Goal: Communication & Community: Ask a question

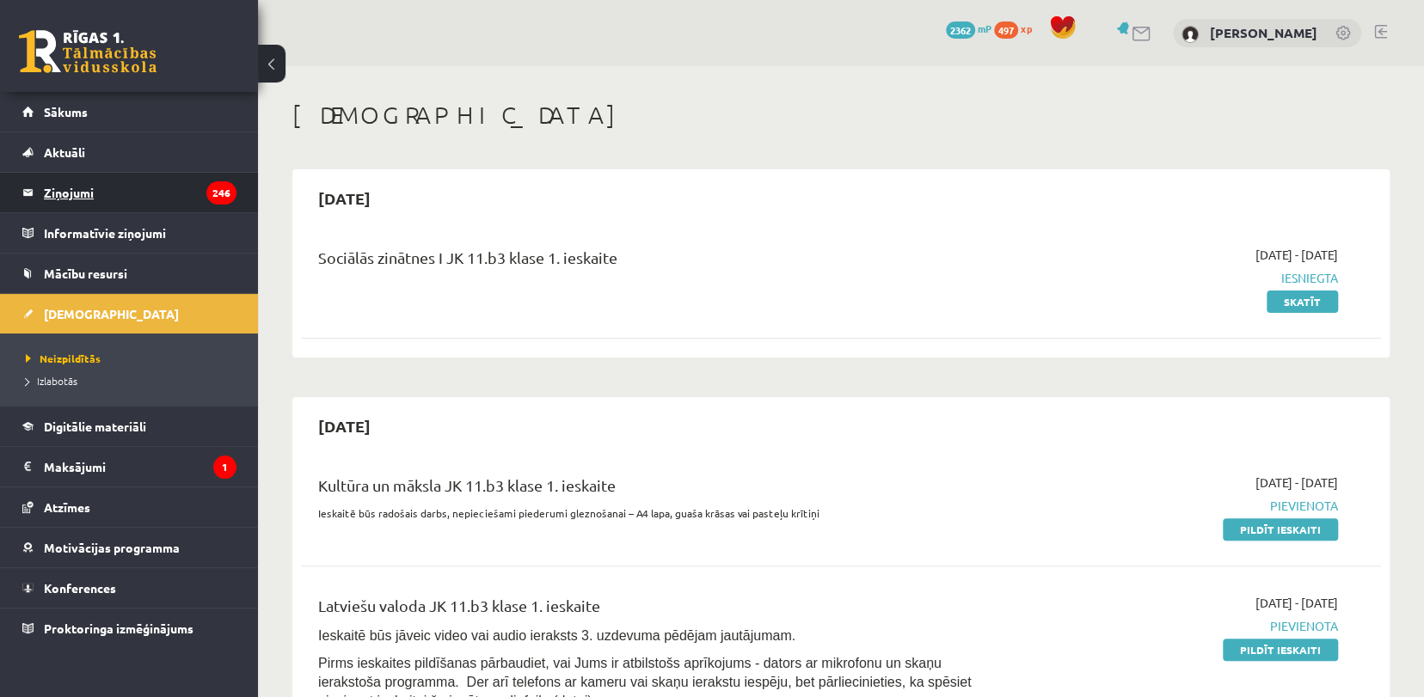
click at [72, 182] on legend "Ziņojumi 246" at bounding box center [140, 193] width 193 height 40
click at [88, 205] on legend "Ziņojumi 246" at bounding box center [140, 193] width 193 height 40
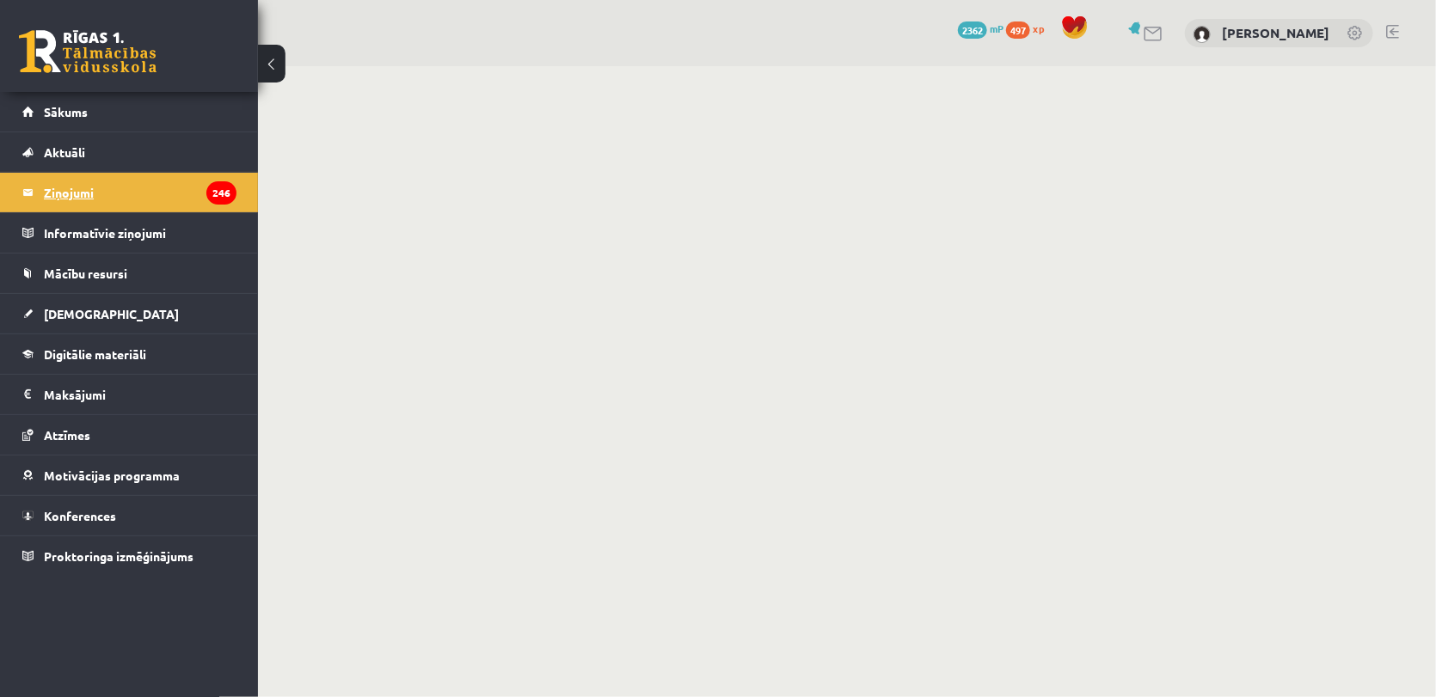
click at [64, 187] on legend "Ziņojumi 246" at bounding box center [140, 193] width 193 height 40
drag, startPoint x: 0, startPoint y: 0, endPoint x: 962, endPoint y: 60, distance: 964.0
click at [962, 60] on div "0 Dāvanas 2362 mP 497 xp Kristiāns Šīmens" at bounding box center [847, 33] width 1178 height 66
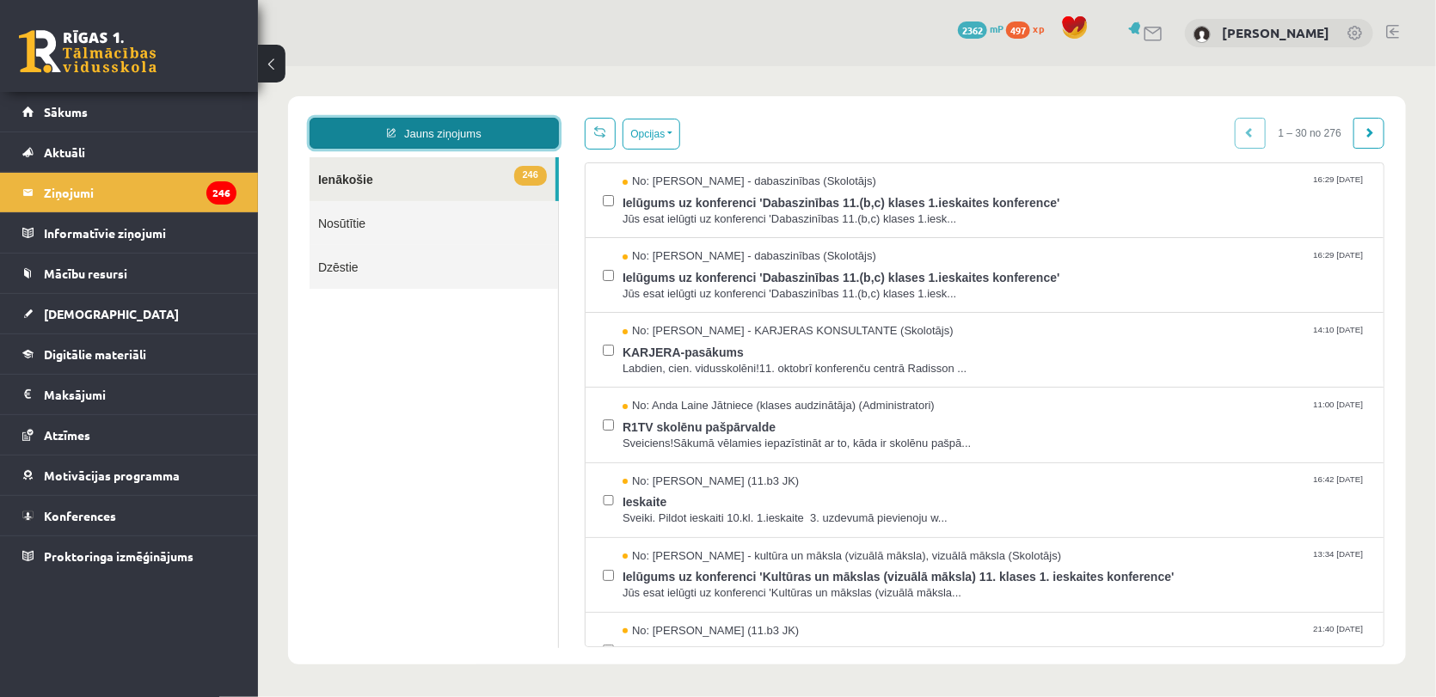
click at [479, 132] on link "Jauns ziņojums" at bounding box center [433, 132] width 249 height 31
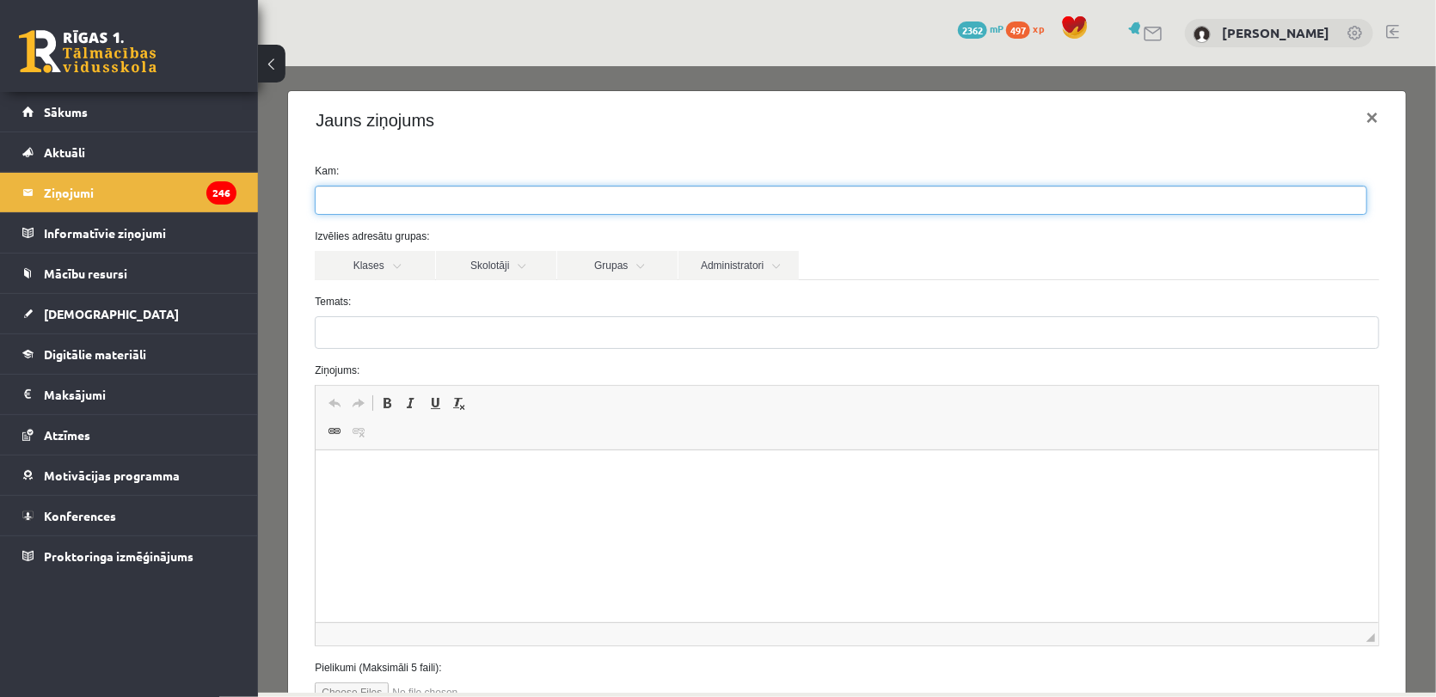
click at [578, 207] on ul at bounding box center [840, 200] width 1051 height 28
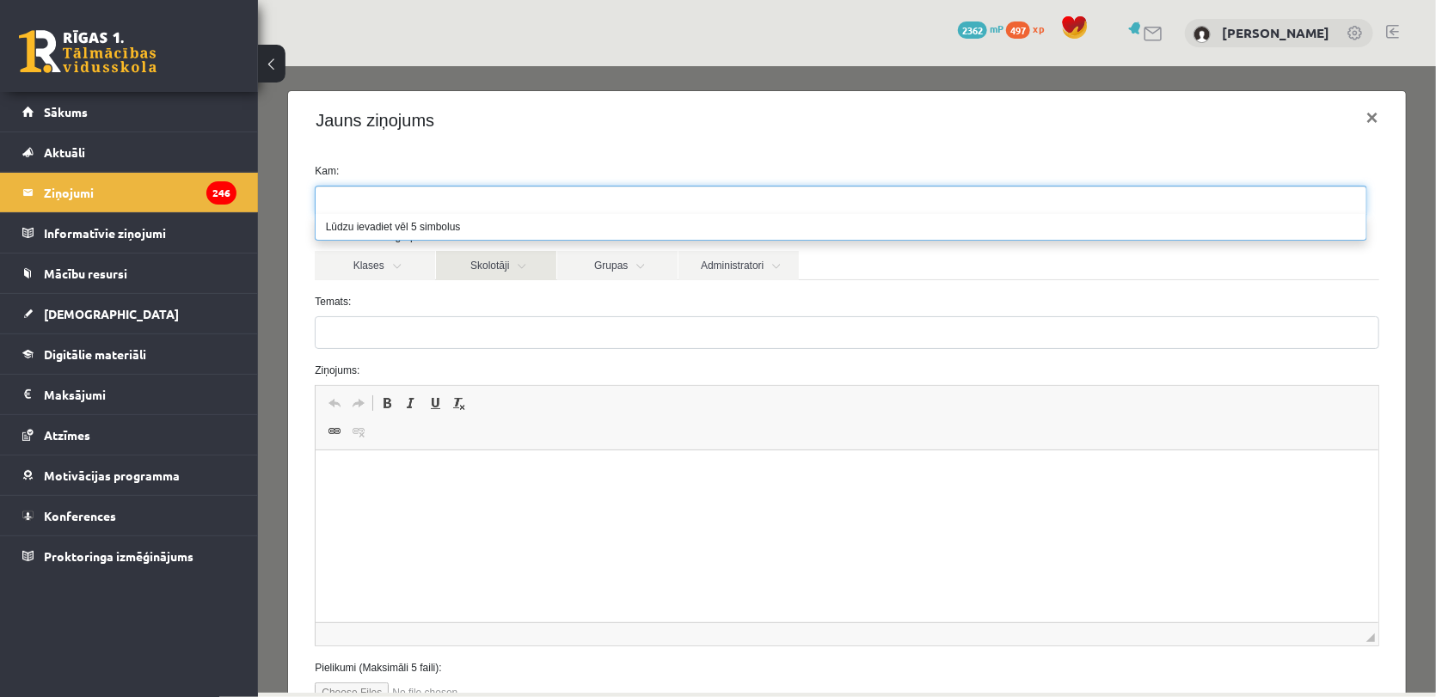
click at [492, 272] on link "Skolotāji" at bounding box center [495, 264] width 120 height 29
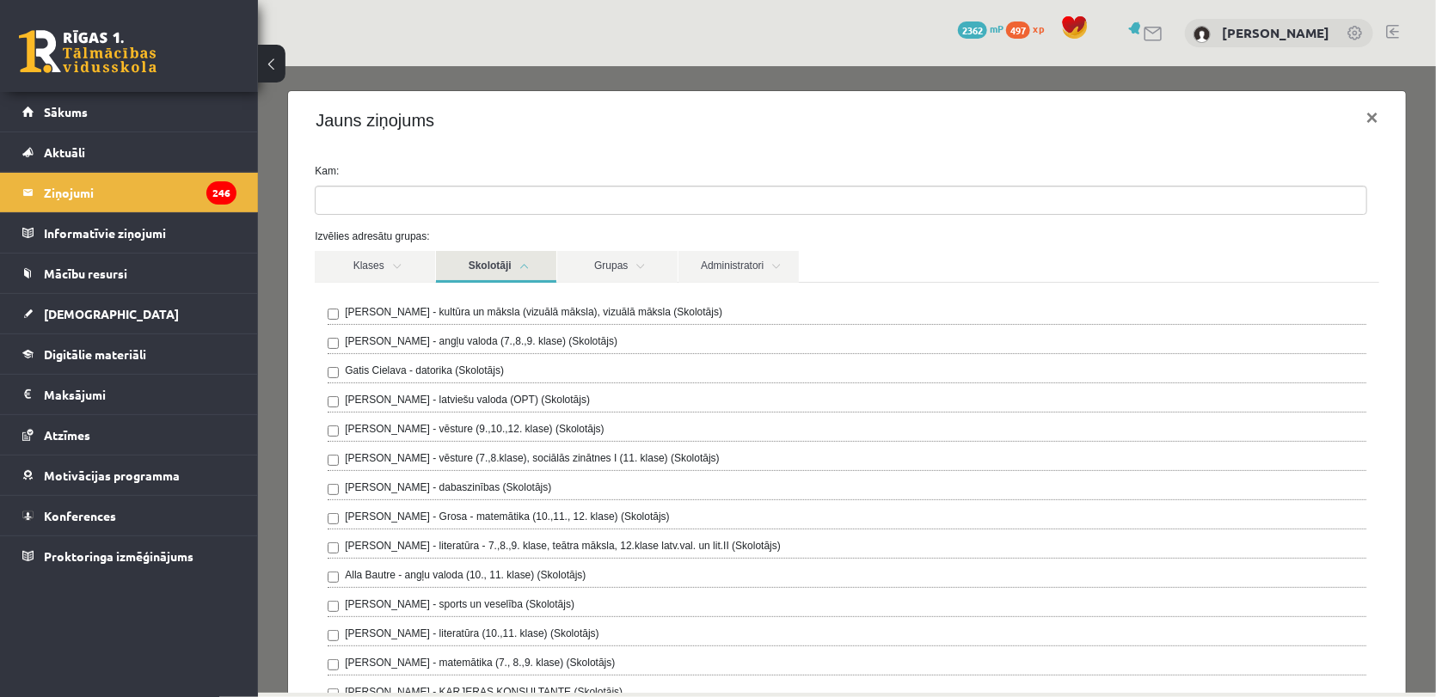
click at [582, 453] on label "Andris Garabidovičs - vēsture (7.,8.klase), sociālās zinātnes I (11. klase) (Sk…" at bounding box center [531, 457] width 375 height 15
click at [483, 262] on link "Skolotāji" at bounding box center [495, 266] width 120 height 32
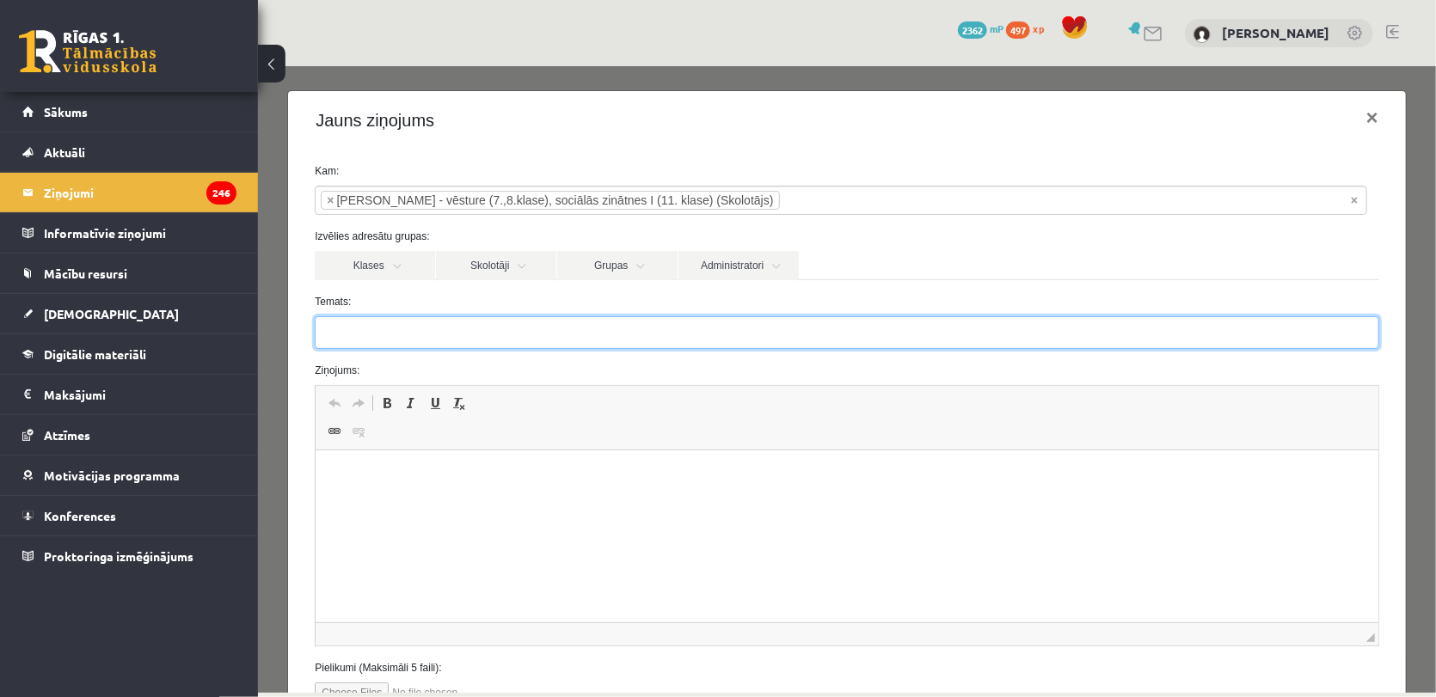
click at [507, 340] on input "Temats:" at bounding box center [846, 332] width 1064 height 33
type input "*"
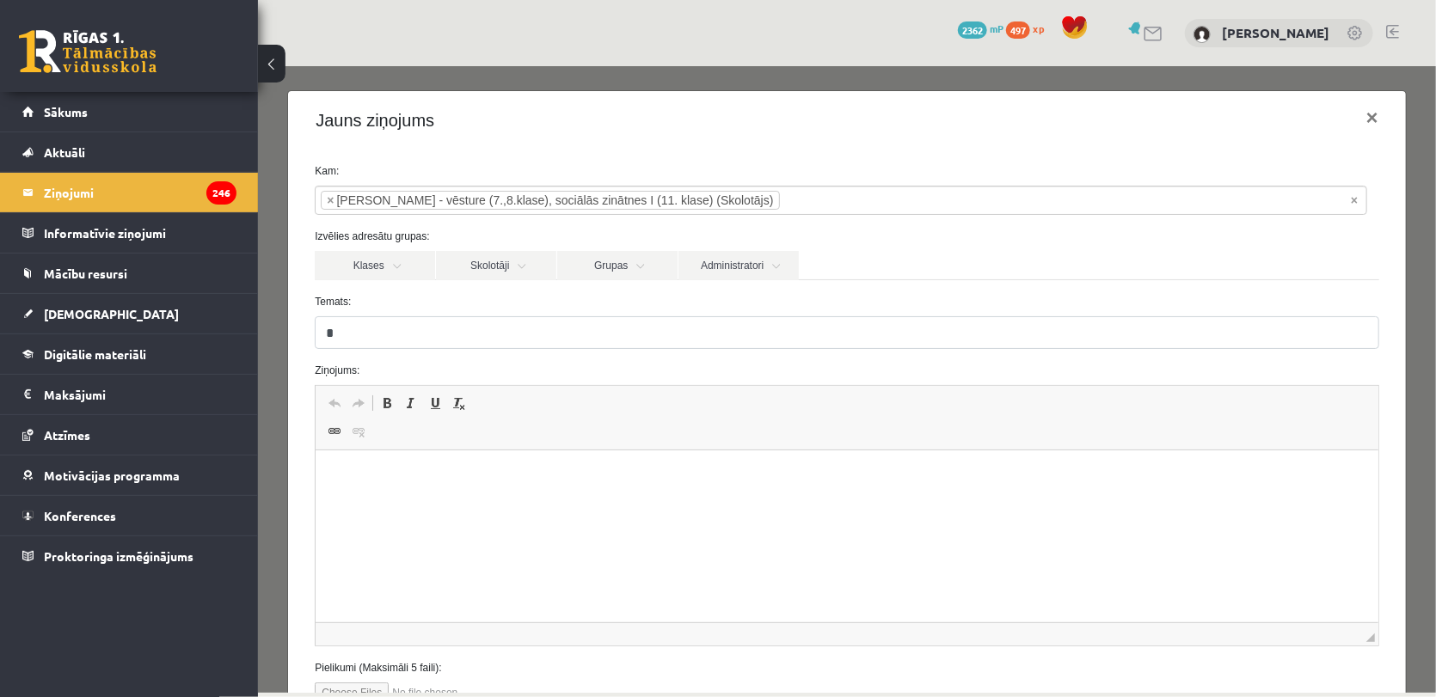
click at [460, 362] on label "Ziņojums:" at bounding box center [846, 369] width 1090 height 15
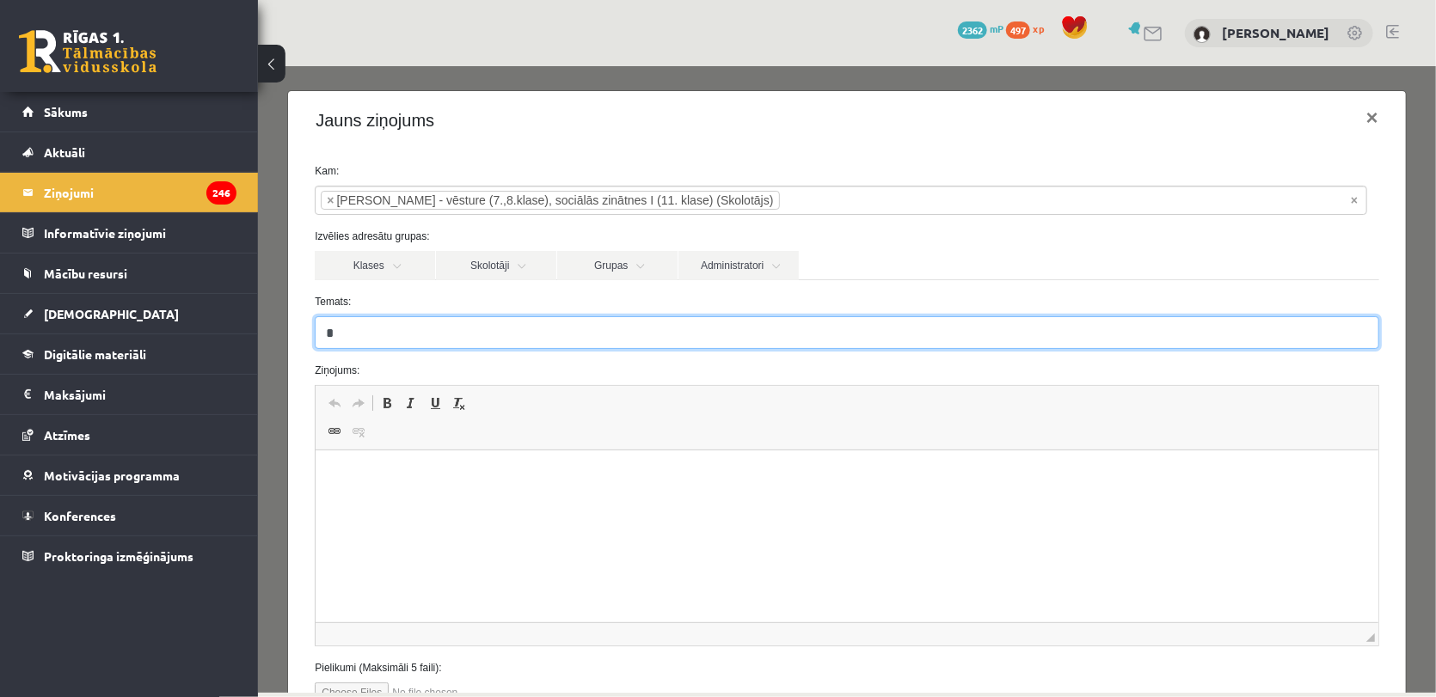
click at [395, 319] on input "*" at bounding box center [846, 332] width 1064 height 33
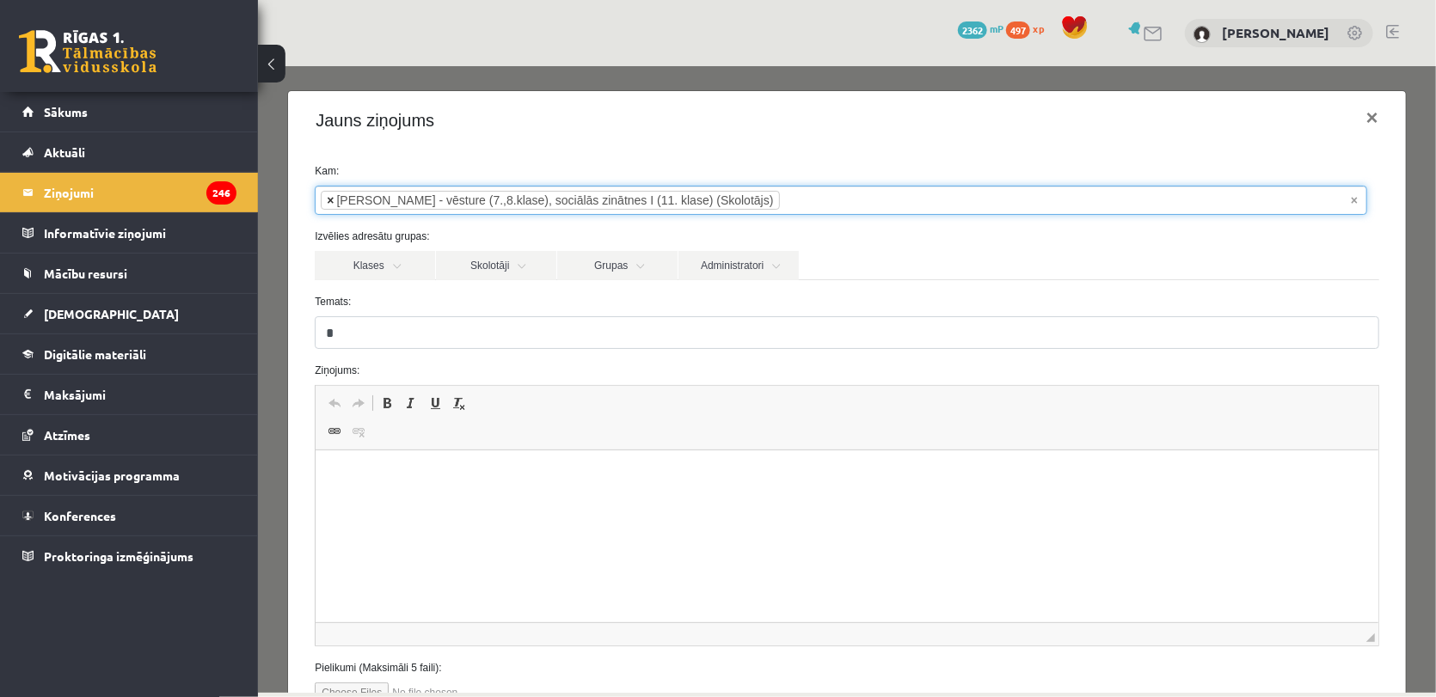
click at [327, 197] on span "×" at bounding box center [329, 199] width 7 height 17
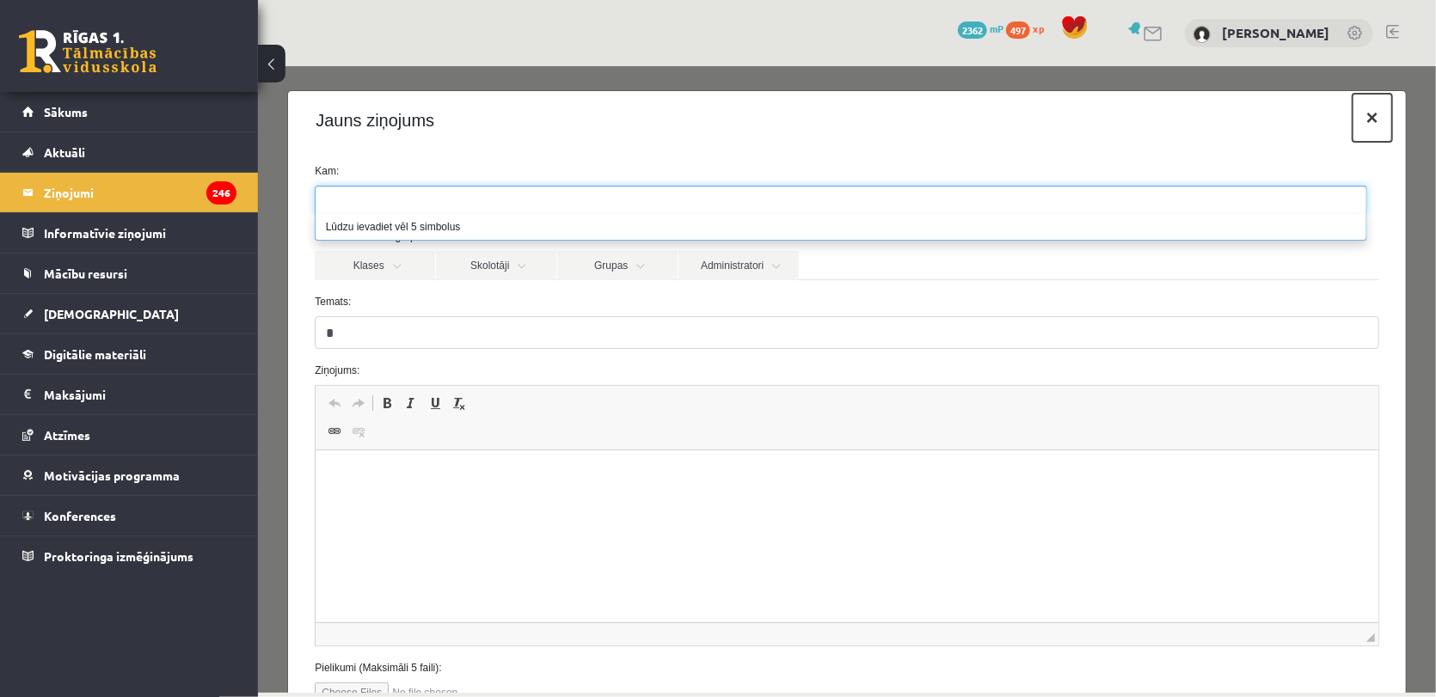
click at [1352, 115] on button "×" at bounding box center [1372, 117] width 40 height 48
